Goal: Information Seeking & Learning: Learn about a topic

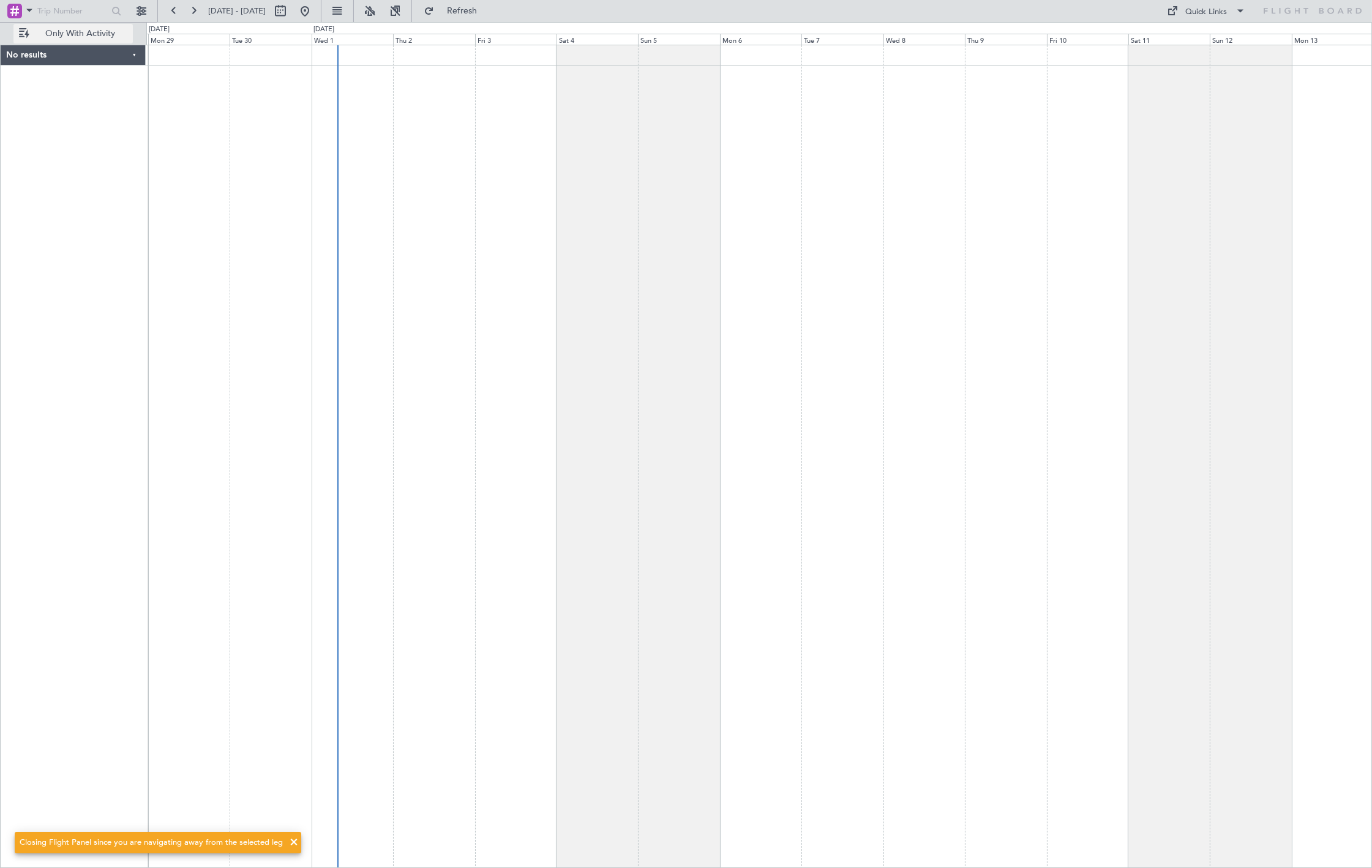
drag, startPoint x: 118, startPoint y: 34, endPoint x: 124, endPoint y: 38, distance: 7.2
click at [118, 34] on span "Only With Activity" at bounding box center [81, 34] width 98 height 9
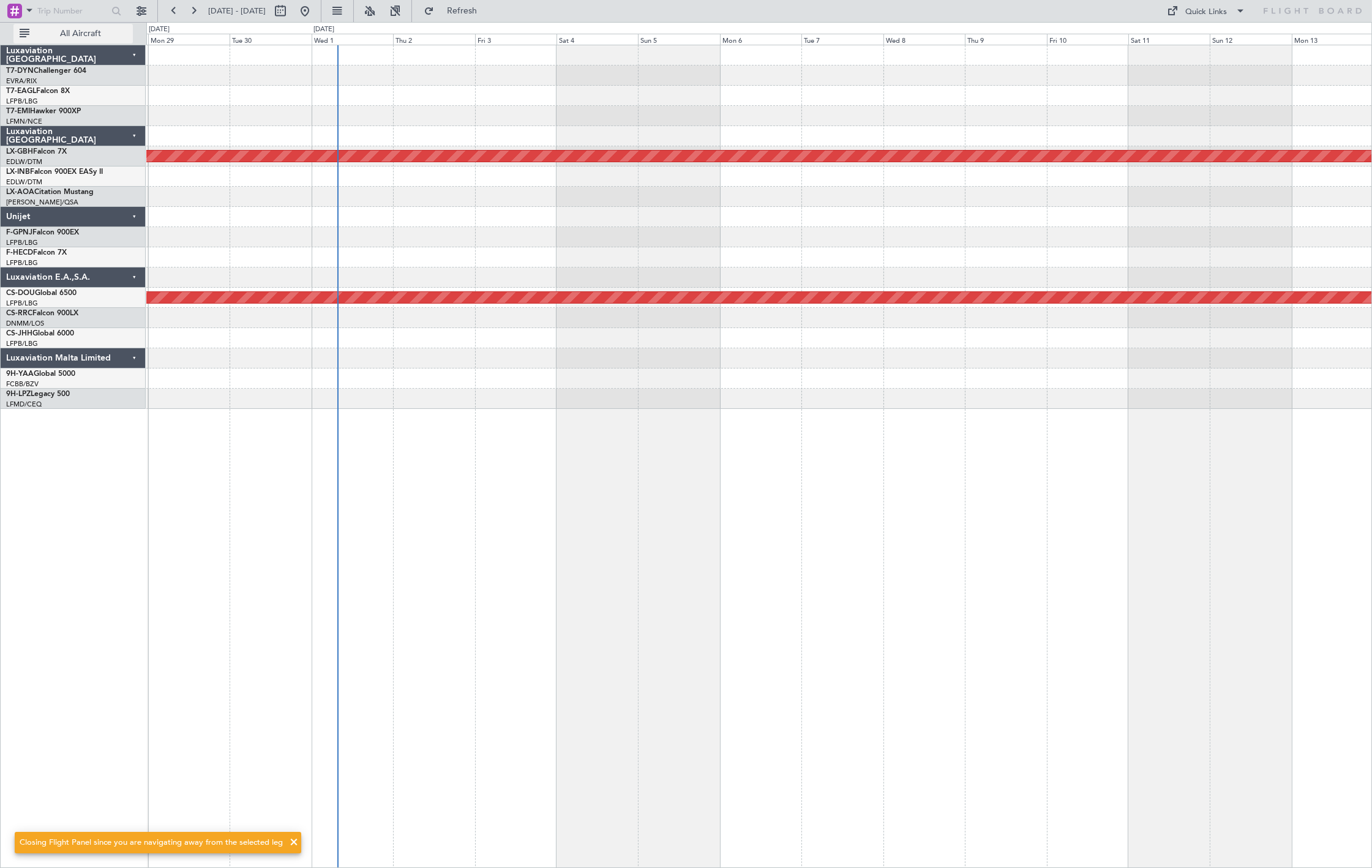
click at [94, 32] on span "All Aircraft" at bounding box center [81, 34] width 98 height 9
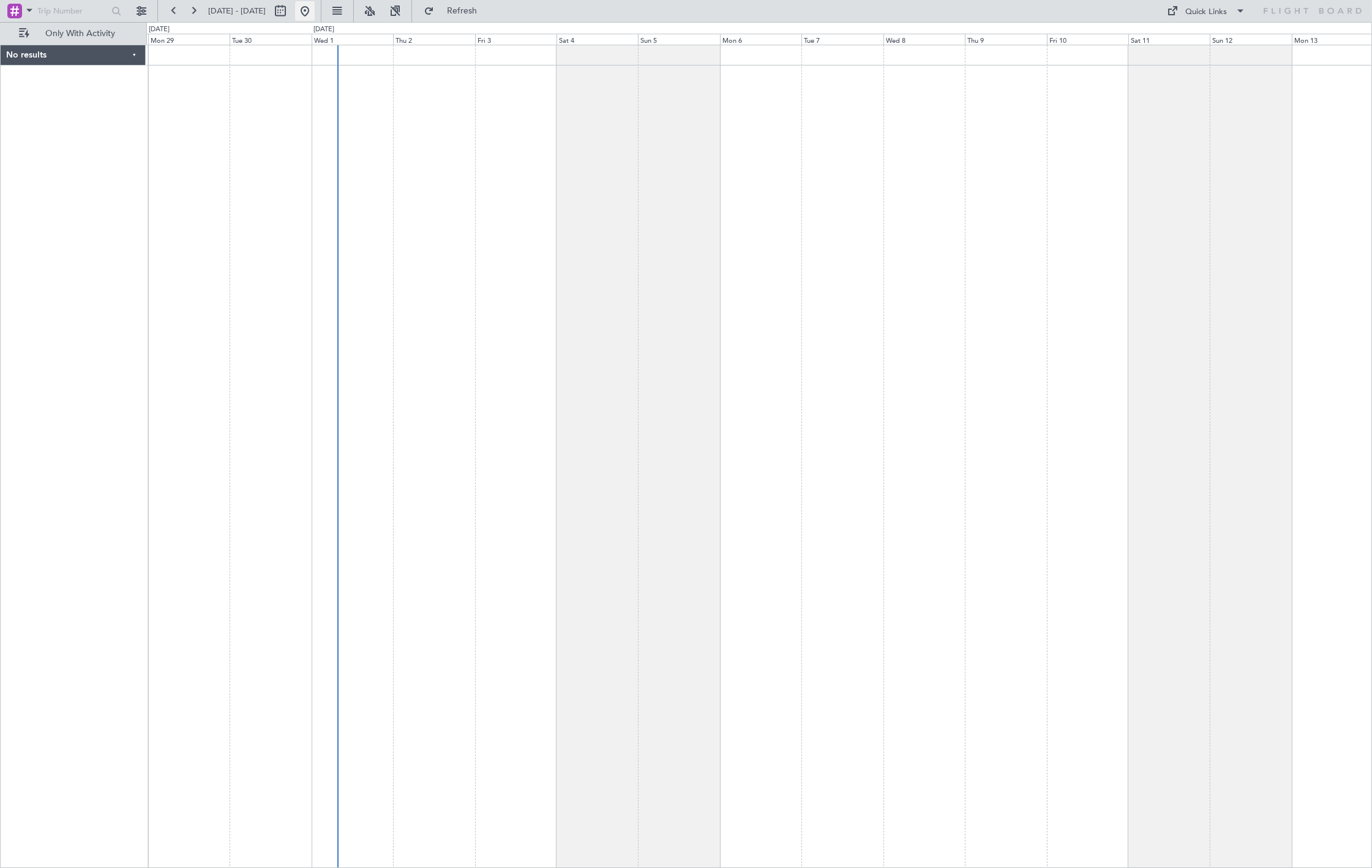
click at [315, 10] on button at bounding box center [305, 10] width 20 height 20
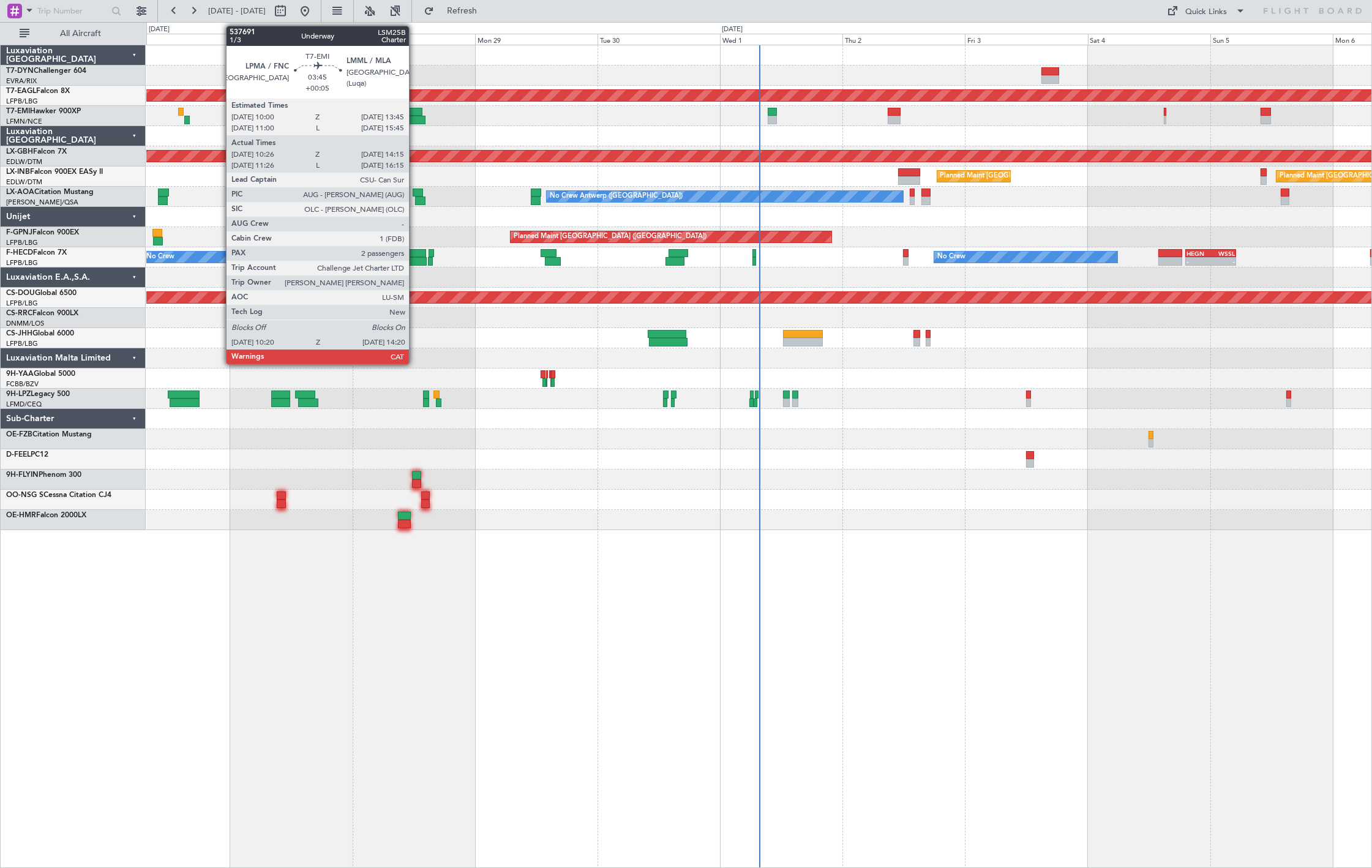
click at [415, 112] on div at bounding box center [413, 112] width 20 height 9
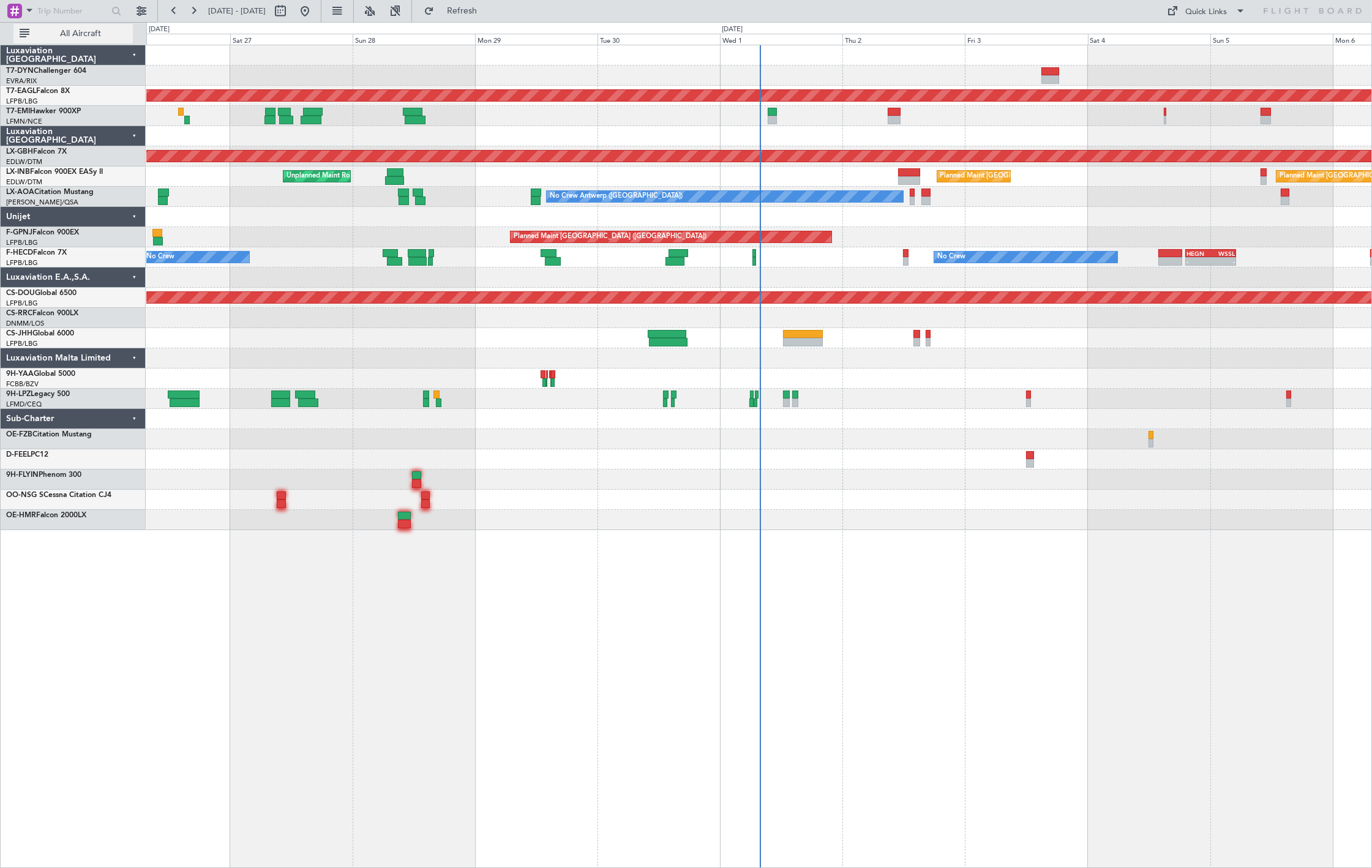
click at [50, 39] on button "All Aircraft" at bounding box center [72, 33] width 119 height 20
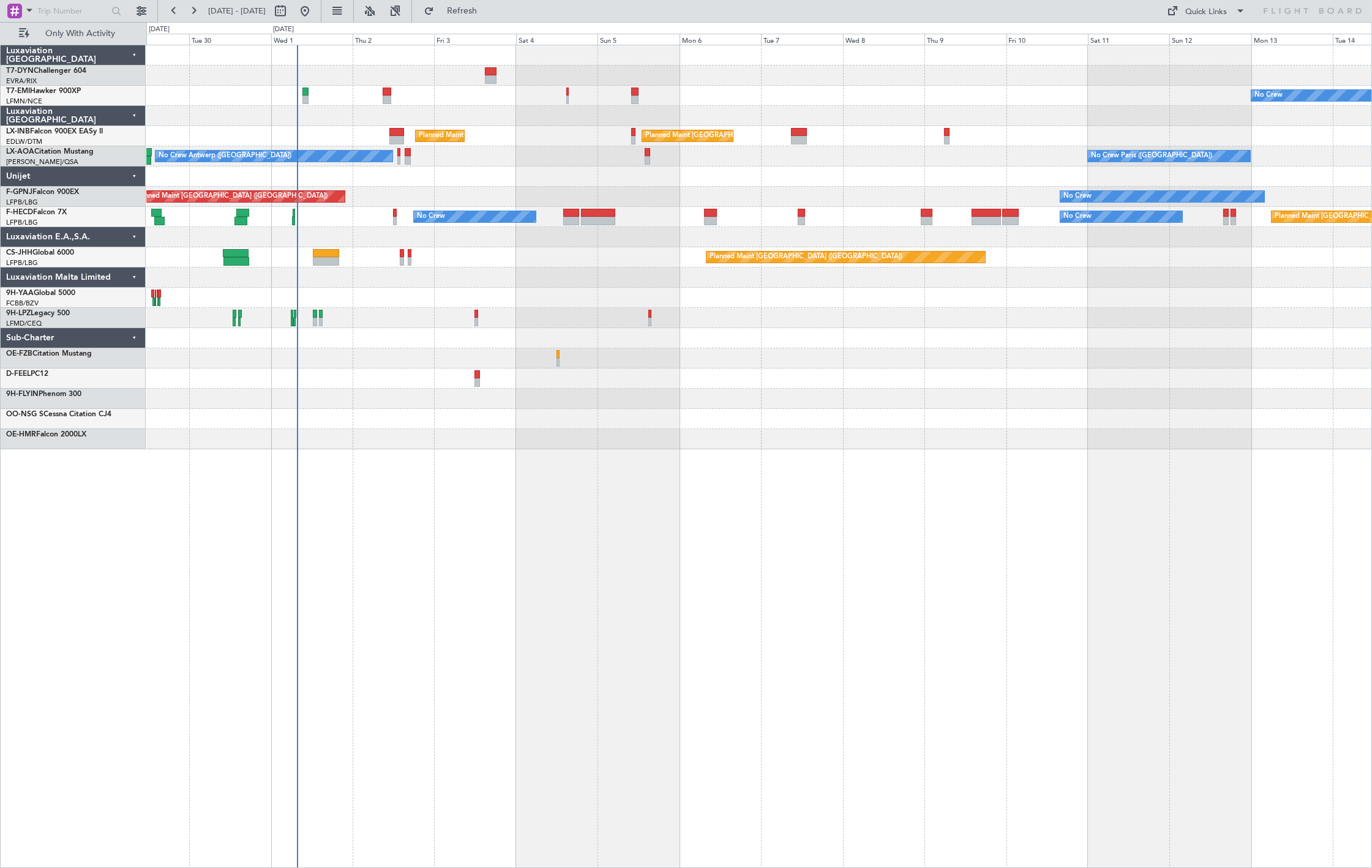
click at [213, 183] on div "No Crew Planned Maint Zurich Planned Maint London (Farnborough) Unplanned Maint…" at bounding box center [759, 247] width 1226 height 404
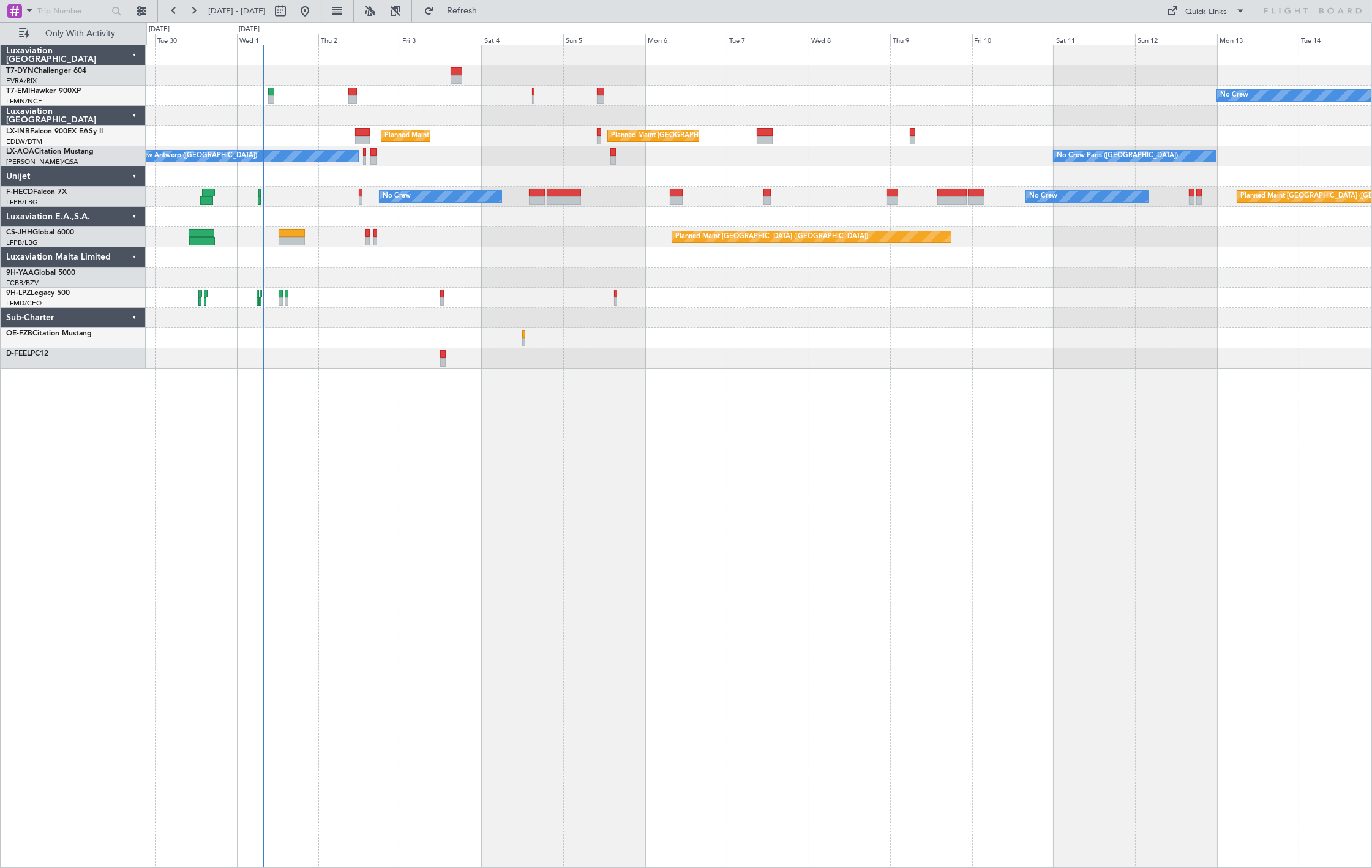
click at [333, 201] on div "Planned Maint Paris (Le Bourget) No Crew No Crew No Crew Planned Maint Paris (L…" at bounding box center [759, 197] width 1226 height 20
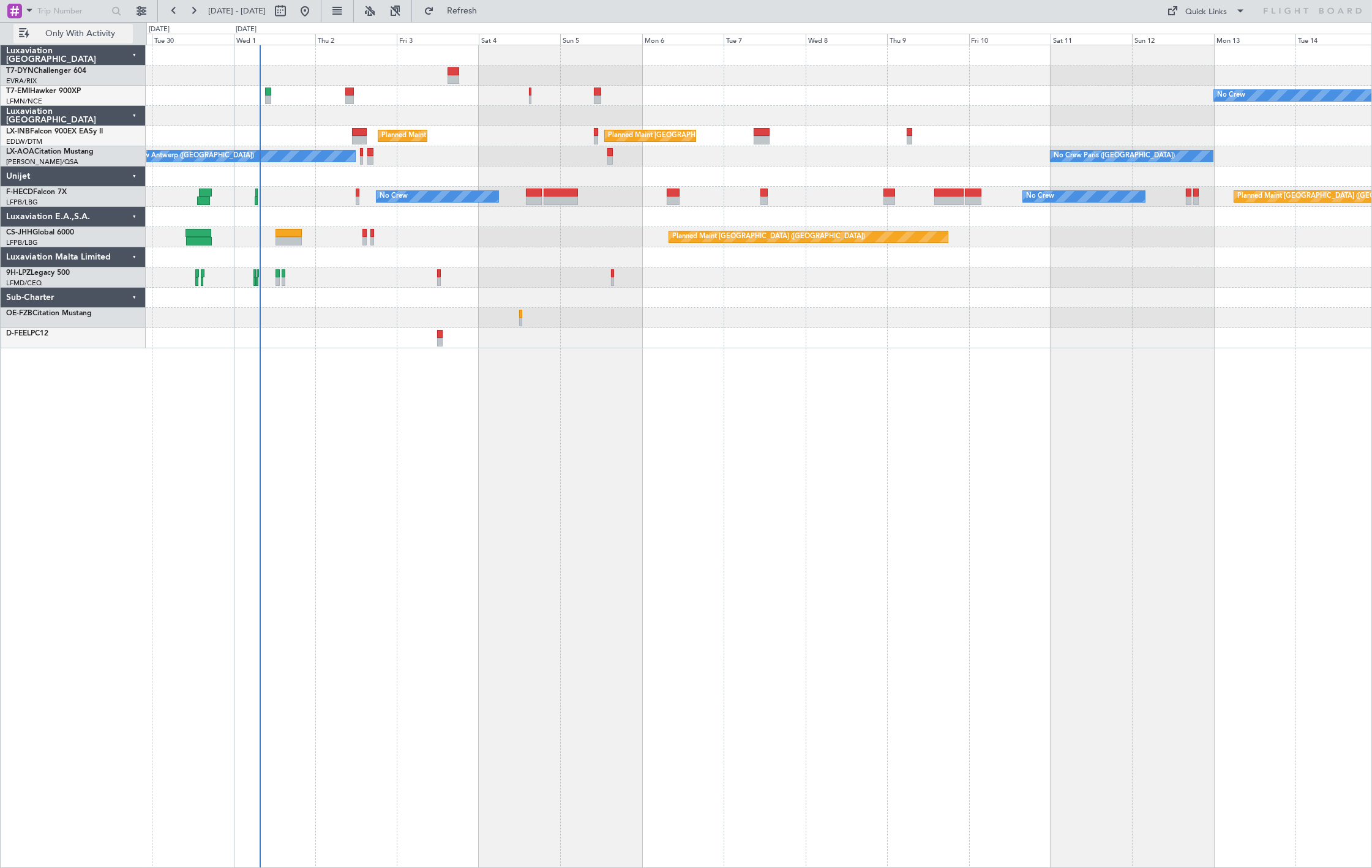
click at [106, 24] on button "Only With Activity" at bounding box center [72, 33] width 119 height 20
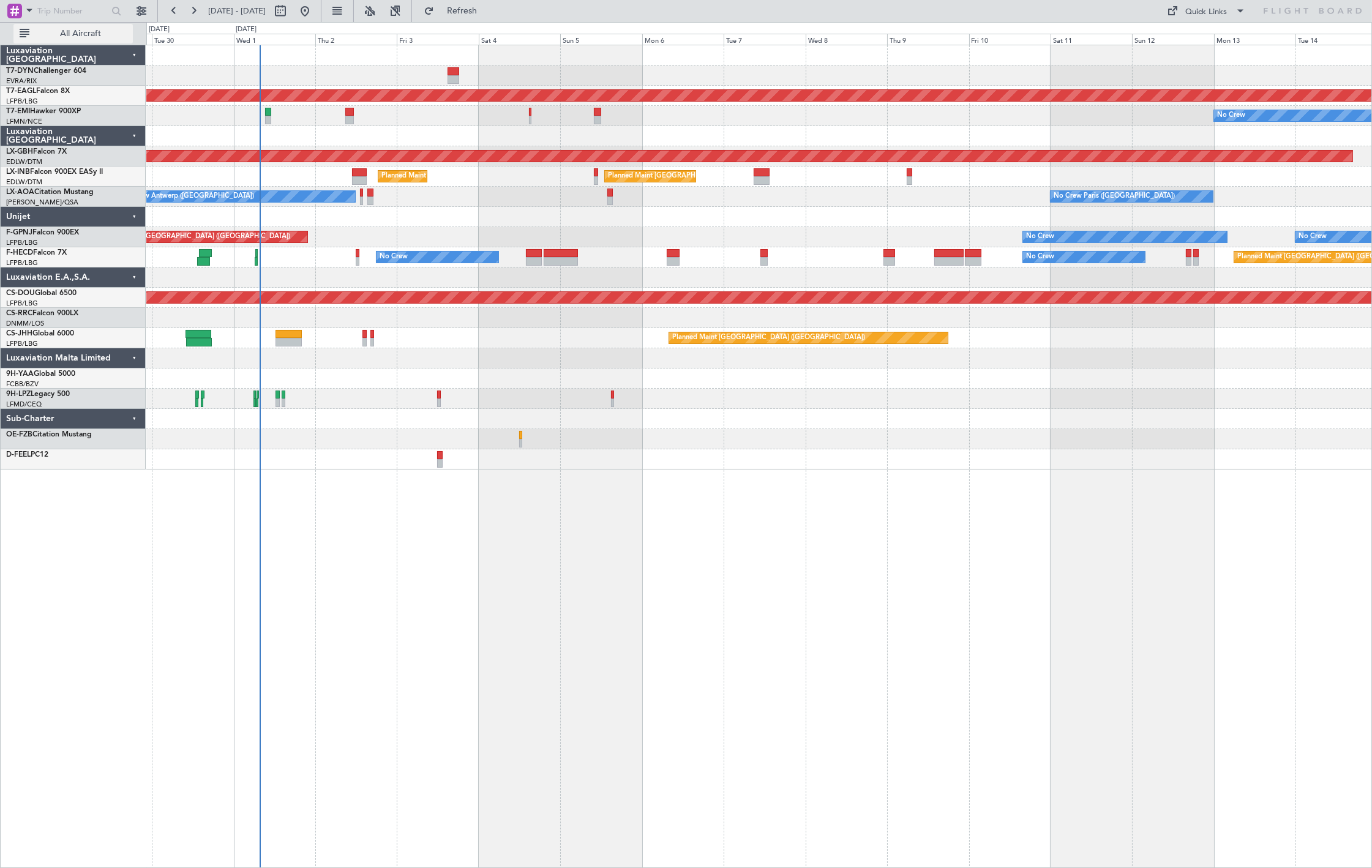
click at [59, 30] on span "All Aircraft" at bounding box center [81, 34] width 98 height 9
